Goal: Use online tool/utility: Utilize a website feature to perform a specific function

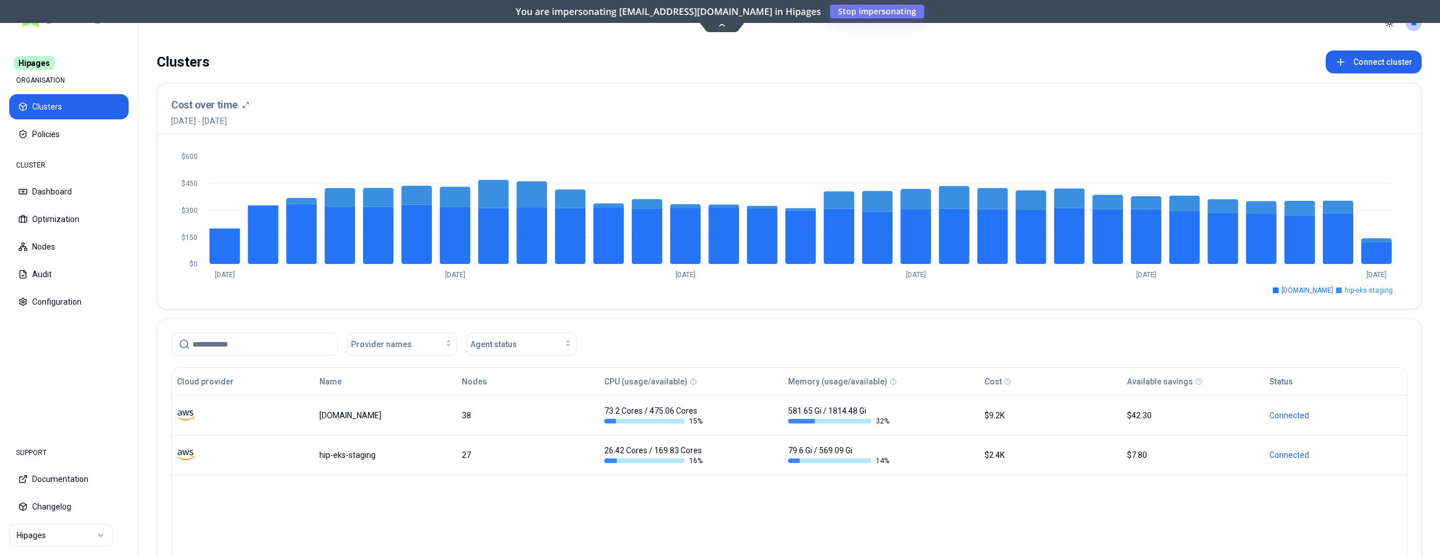
click at [58, 537] on html "Hipages ORGANISATION Clusters Policies CLUSTER Dashboard Optimization Nodes Aud…" at bounding box center [720, 278] width 1440 height 556
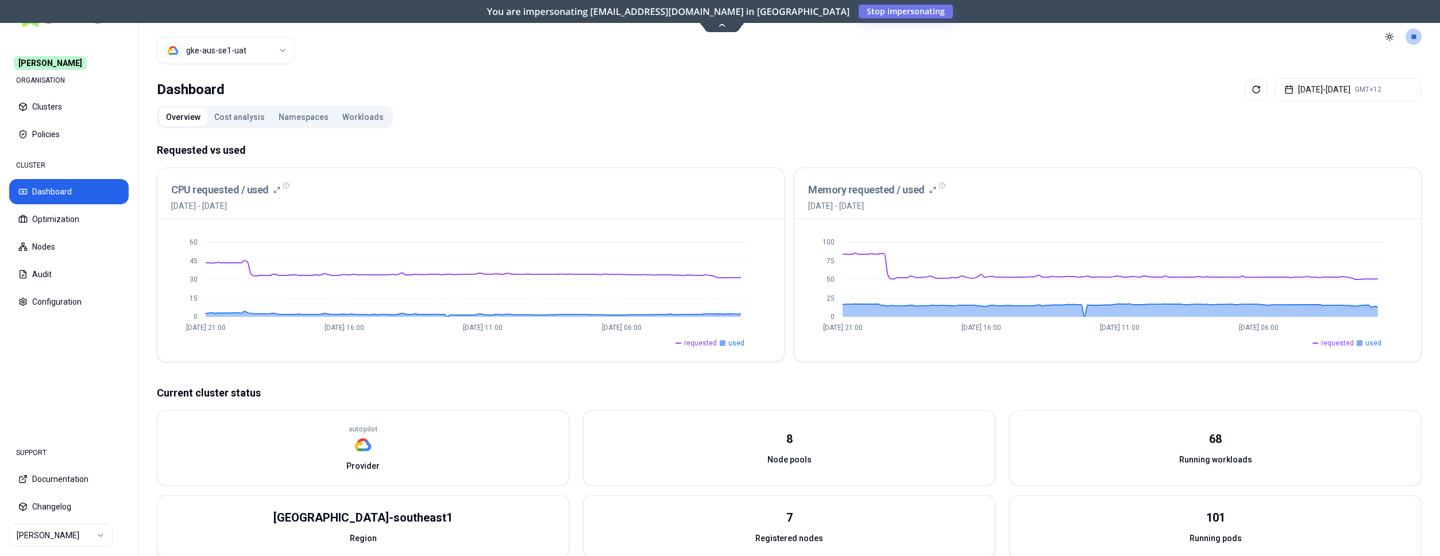
click at [361, 117] on button "Workloads" at bounding box center [362, 117] width 55 height 18
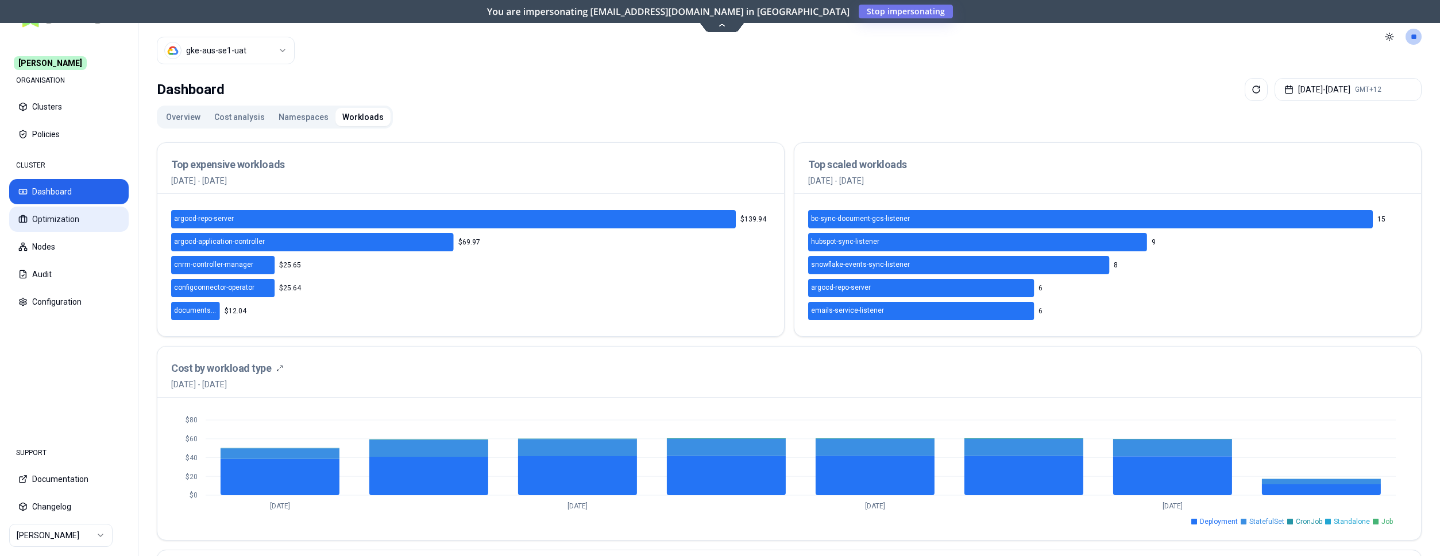
click at [79, 208] on button "Optimization" at bounding box center [68, 219] width 119 height 25
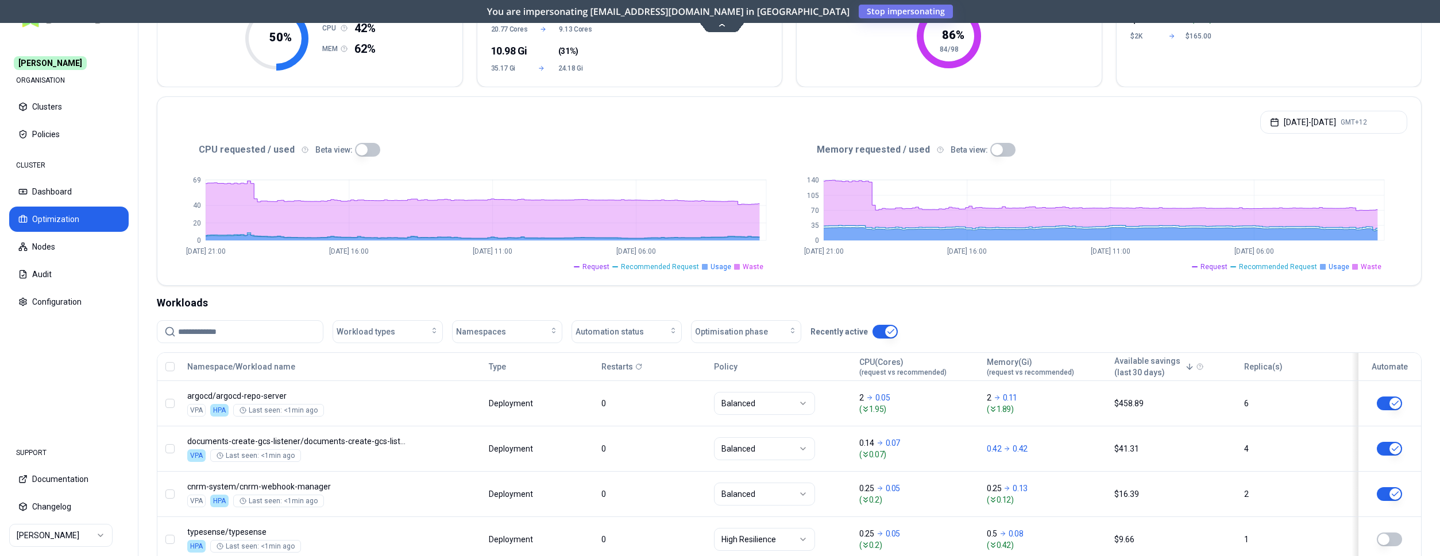
scroll to position [234, 0]
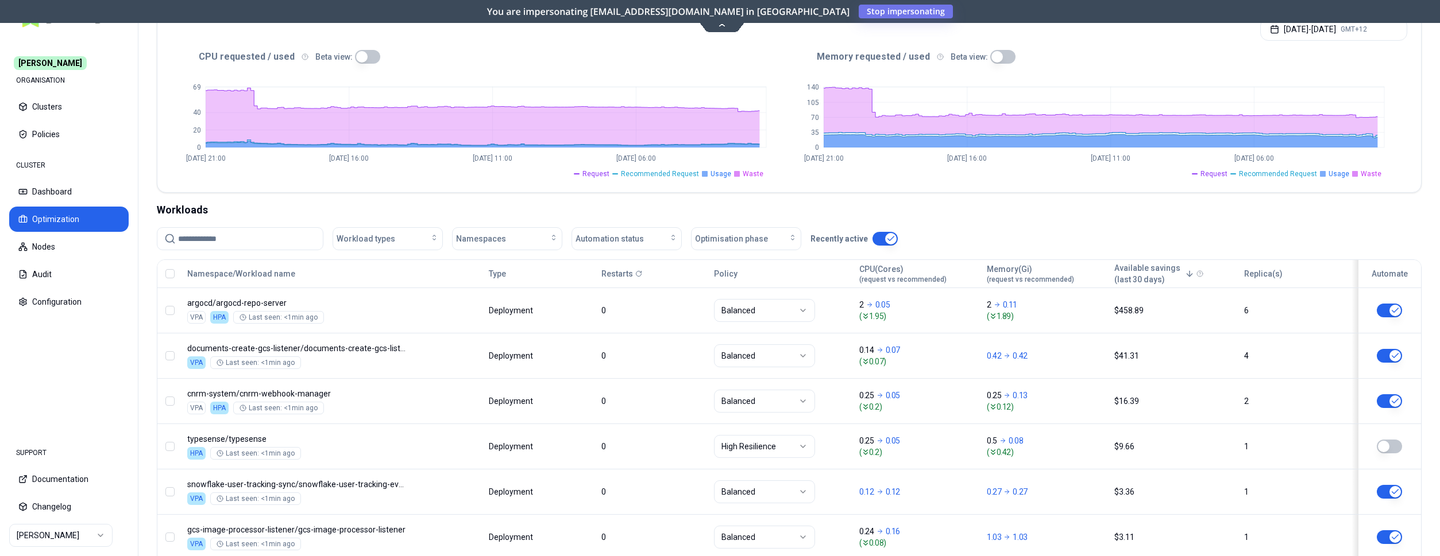
click at [266, 238] on input at bounding box center [247, 239] width 138 height 22
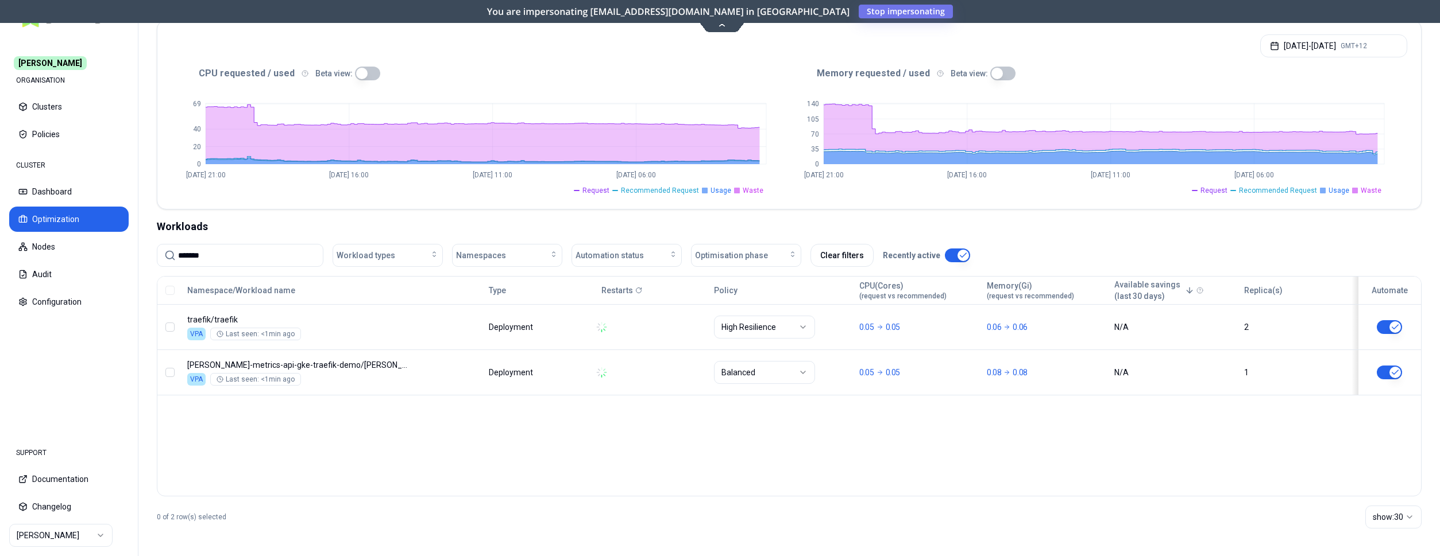
scroll to position [218, 0]
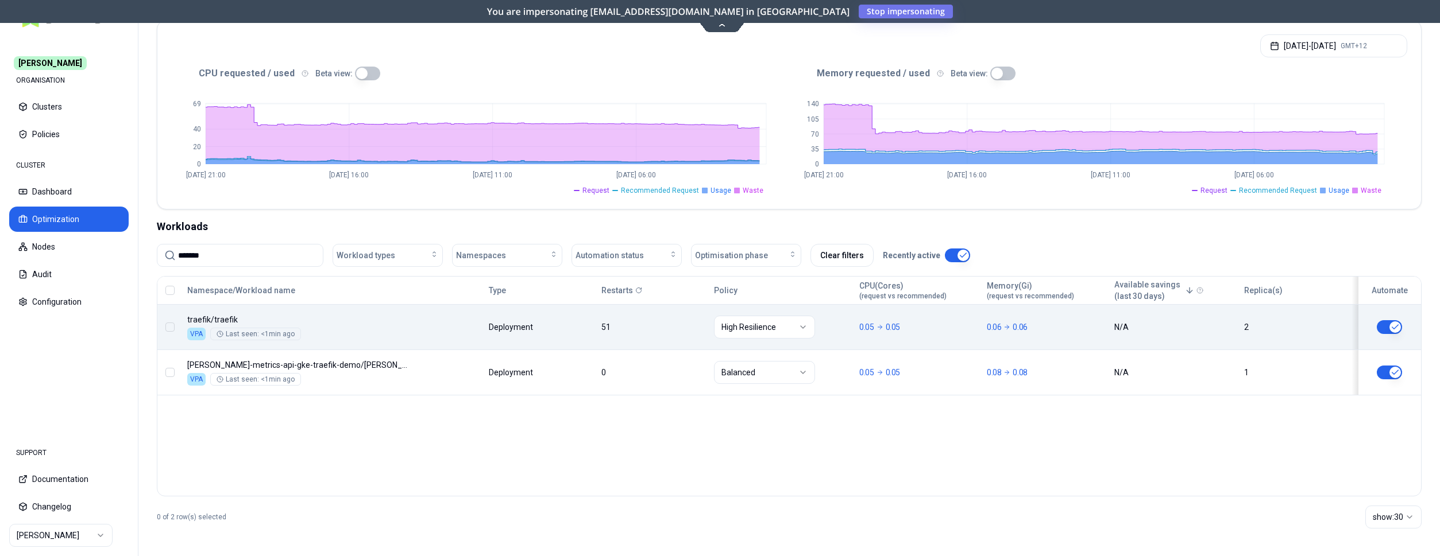
type input "*******"
click at [789, 326] on html "[PERSON_NAME] ORGANISATION Clusters Policies CLUSTER Dashboard Optimization Nod…" at bounding box center [720, 278] width 1440 height 556
click at [544, 319] on div "Namespace/Workload name Type Restarts Policy CPU(Cores) (request vs recommended…" at bounding box center [788, 336] width 1263 height 119
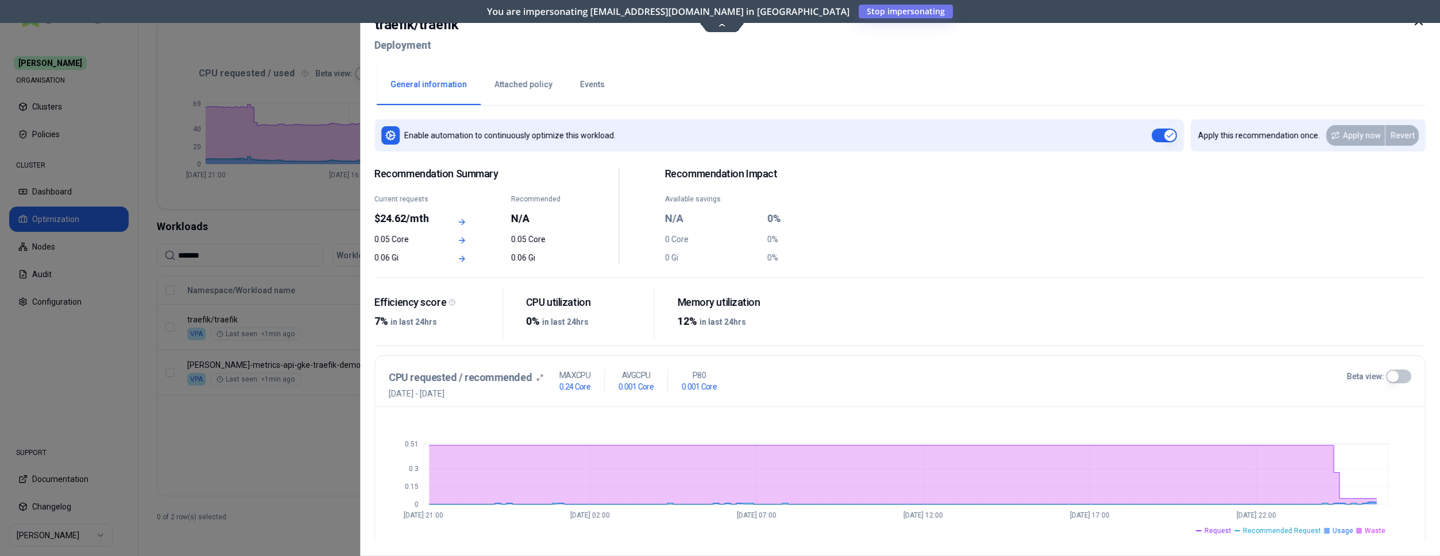
click at [335, 196] on div at bounding box center [720, 278] width 1440 height 556
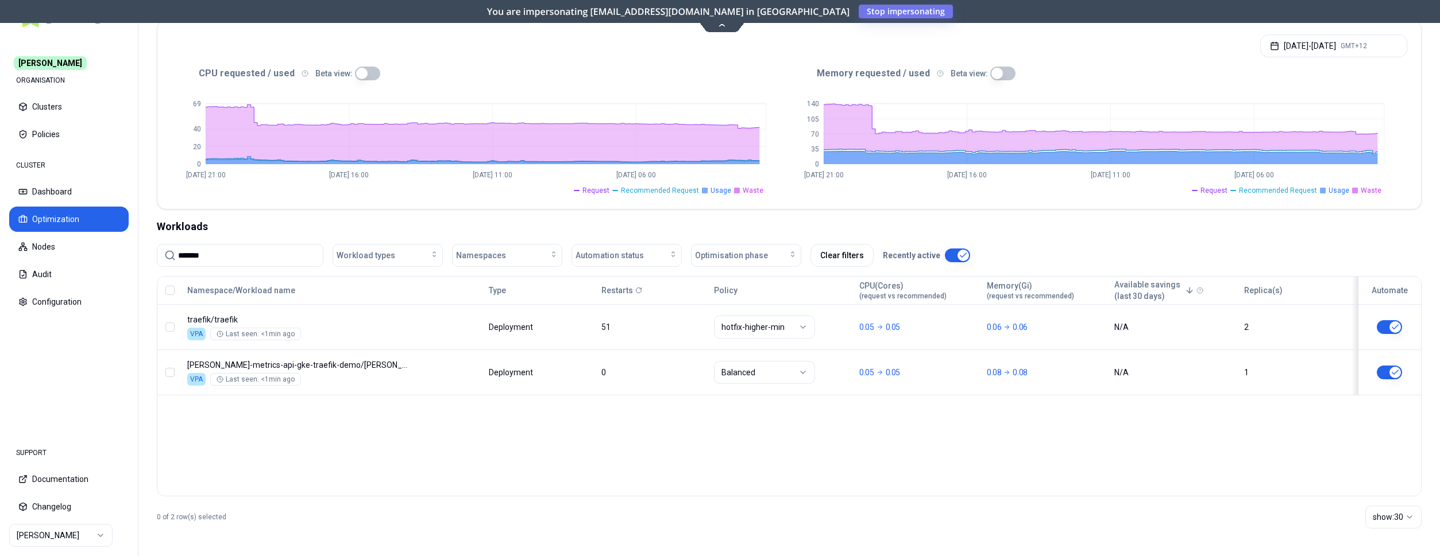
click at [1398, 323] on button "button" at bounding box center [1388, 327] width 25 height 14
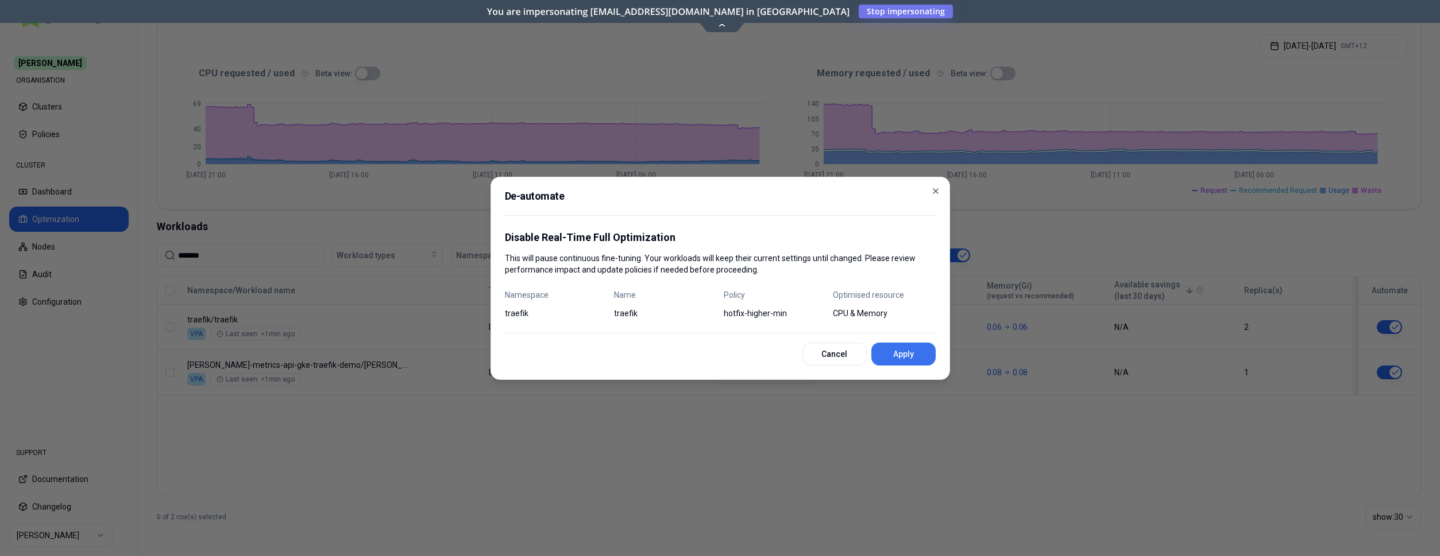
click at [891, 353] on button "Apply" at bounding box center [903, 354] width 64 height 23
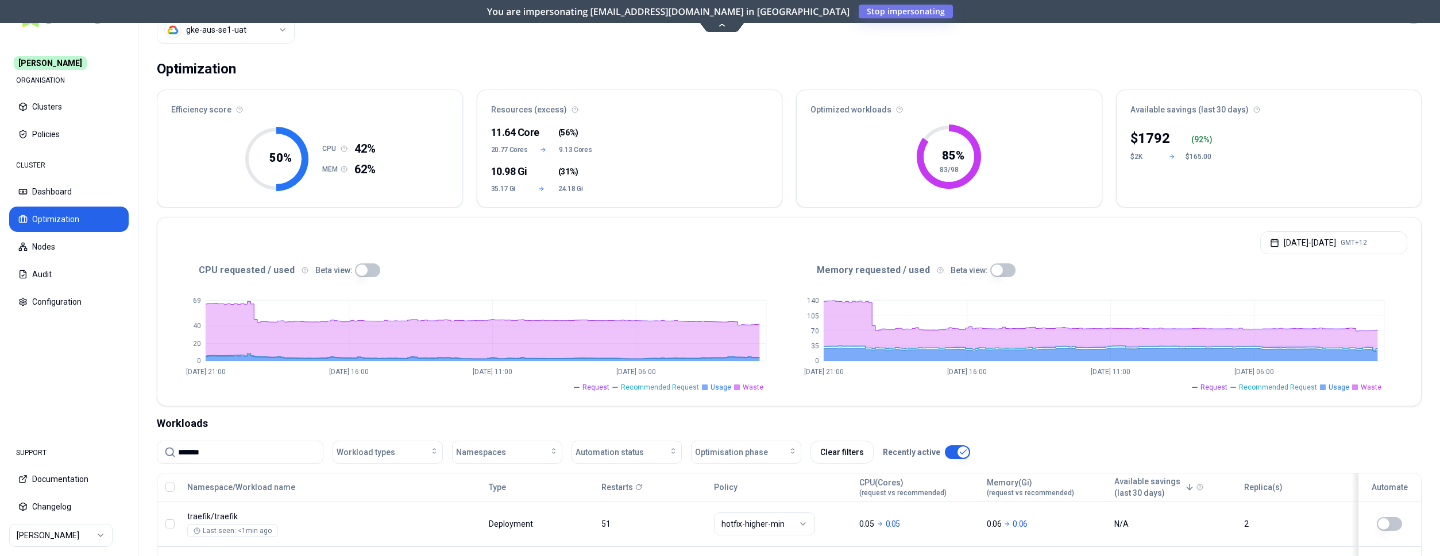
scroll to position [0, 0]
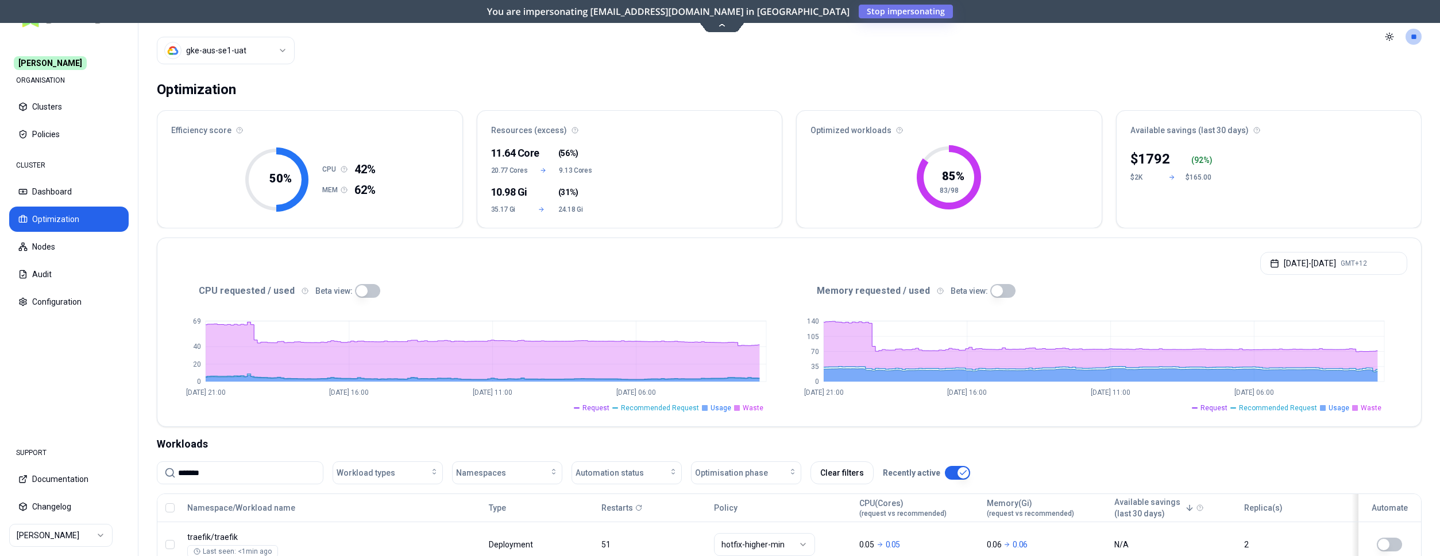
click at [348, 293] on div "Beta view:" at bounding box center [347, 291] width 65 height 14
